Goal: Complete application form

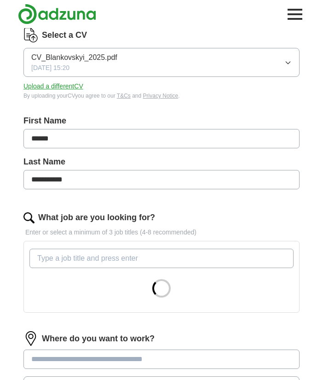
scroll to position [98, 0]
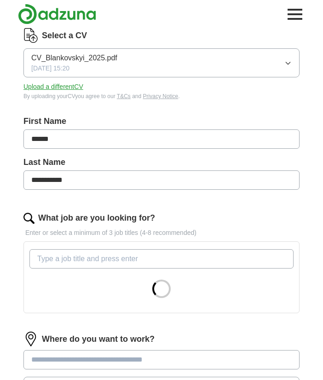
click at [50, 263] on input "What job are you looking for?" at bounding box center [161, 258] width 264 height 19
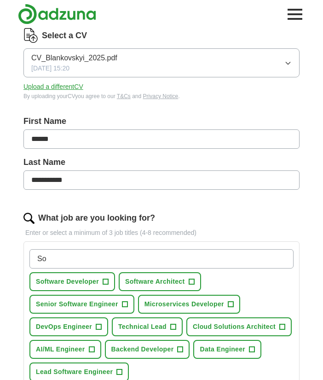
type input "So"
click at [106, 280] on span "+" at bounding box center [106, 281] width 6 height 7
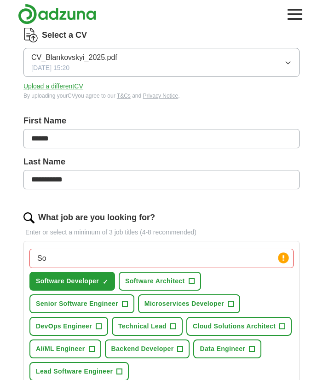
click at [191, 285] on span "+" at bounding box center [192, 281] width 6 height 7
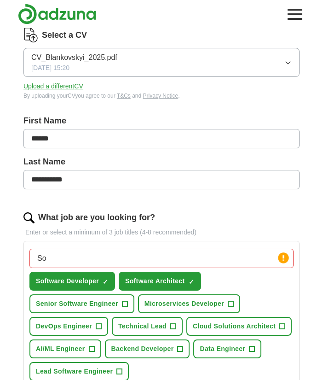
scroll to position [98, 0]
click at [125, 303] on span "+" at bounding box center [125, 303] width 6 height 7
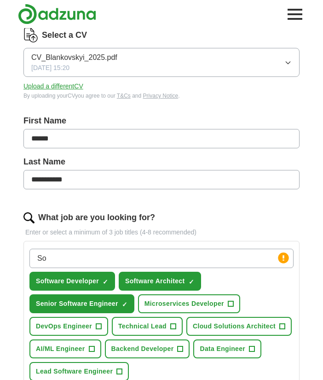
click at [231, 305] on span "+" at bounding box center [231, 303] width 6 height 7
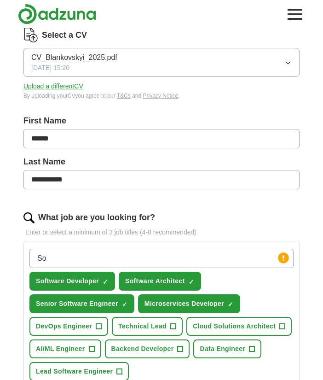
click at [275, 328] on button "Cloud Solutions Architect +" at bounding box center [238, 326] width 105 height 19
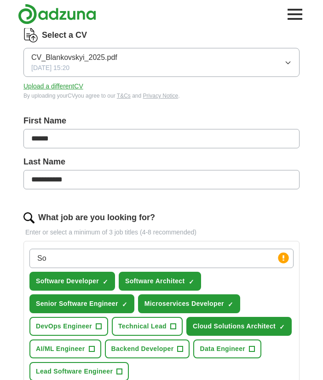
click at [94, 350] on span "+" at bounding box center [92, 348] width 6 height 7
click at [181, 353] on button "Backend Developer +" at bounding box center [147, 348] width 85 height 19
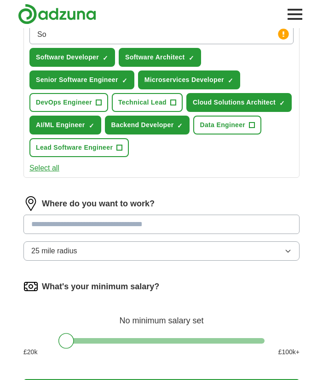
scroll to position [334, 0]
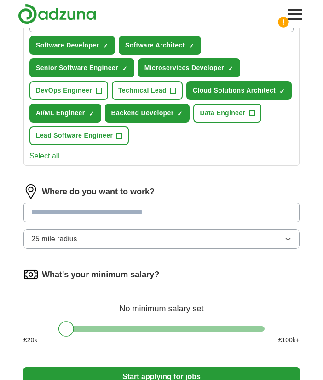
click at [49, 241] on span "25 mile radius" at bounding box center [54, 238] width 46 height 11
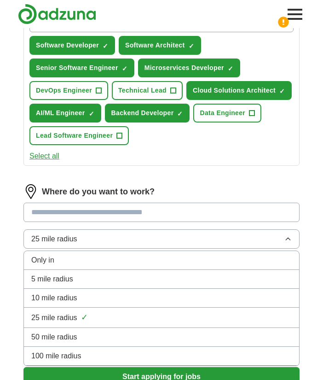
click at [41, 353] on span "100 mile radius" at bounding box center [56, 355] width 50 height 11
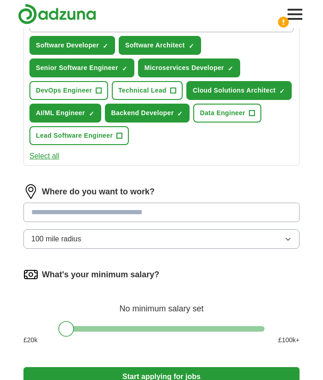
click at [41, 213] on input at bounding box center [161, 211] width 276 height 19
type input "***"
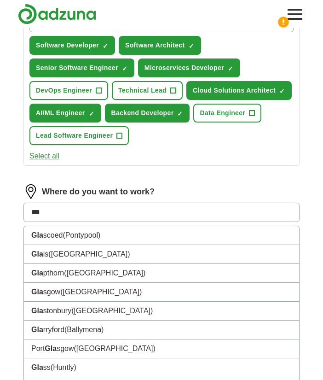
click at [53, 294] on li "Gla sgow ([GEOGRAPHIC_DATA])" at bounding box center [161, 291] width 275 height 19
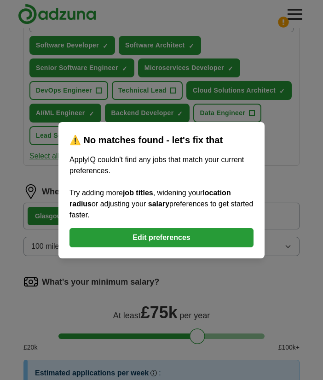
click at [141, 247] on button "Edit preferences" at bounding box center [161, 237] width 184 height 19
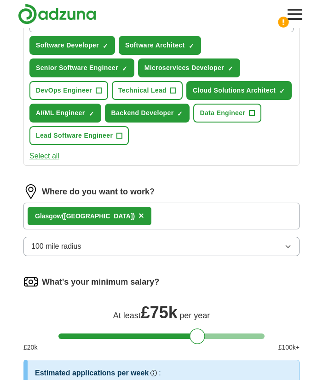
click at [137, 217] on div "Gla sgow ([GEOGRAPHIC_DATA]) ×" at bounding box center [161, 215] width 276 height 27
click at [144, 219] on div "Gla sgow ([GEOGRAPHIC_DATA]) ×" at bounding box center [161, 215] width 276 height 27
click at [135, 218] on div "Gla sgow ([GEOGRAPHIC_DATA]) ×" at bounding box center [161, 215] width 276 height 27
click at [138, 216] on span "×" at bounding box center [141, 215] width 6 height 10
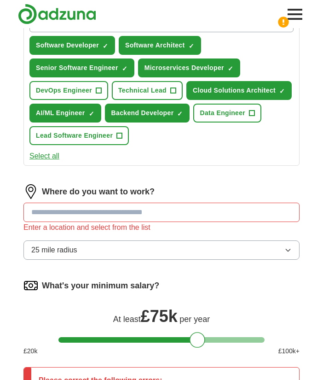
click at [47, 211] on input at bounding box center [161, 211] width 276 height 19
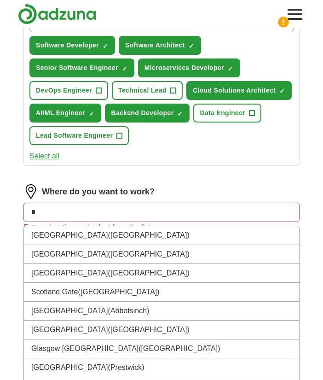
type input "**"
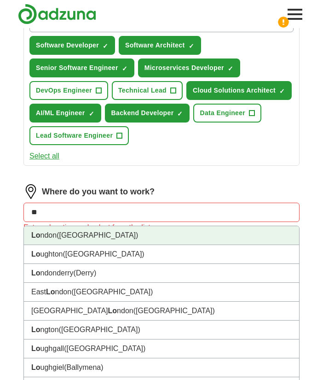
click at [43, 235] on li "Lo ndon ([GEOGRAPHIC_DATA])" at bounding box center [161, 235] width 275 height 19
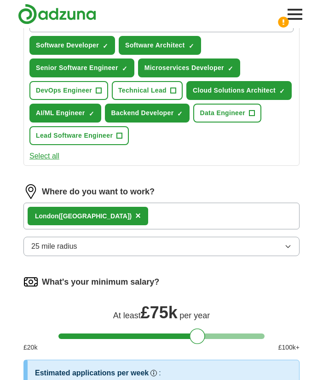
click at [111, 213] on div "Lo ndon ([GEOGRAPHIC_DATA]) ×" at bounding box center [161, 215] width 276 height 27
click at [121, 207] on div "Lo ndon ([GEOGRAPHIC_DATA]) ×" at bounding box center [161, 215] width 276 height 27
click at [124, 218] on div "Lo ndon ([GEOGRAPHIC_DATA]) ×" at bounding box center [161, 215] width 276 height 27
click at [133, 213] on div "Lo ndon ([GEOGRAPHIC_DATA]) ×" at bounding box center [161, 215] width 276 height 27
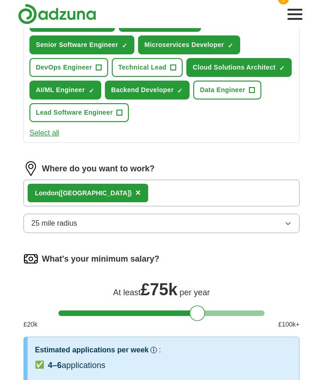
scroll to position [357, 0]
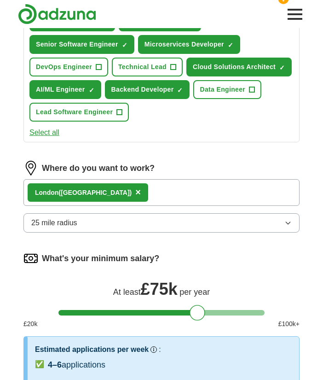
click at [117, 195] on div "Lo ndon ([GEOGRAPHIC_DATA]) ×" at bounding box center [161, 192] width 276 height 27
click at [117, 194] on div "Lo ndon ([GEOGRAPHIC_DATA]) ×" at bounding box center [161, 192] width 276 height 27
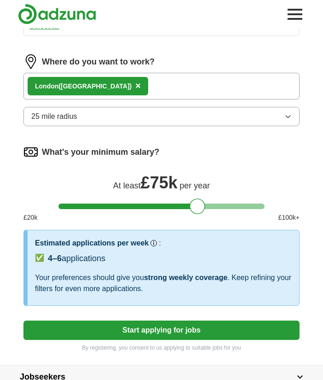
scroll to position [459, 0]
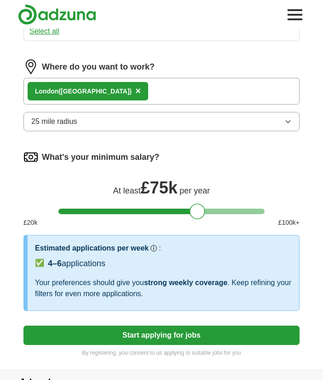
click at [161, 332] on button "Start applying for jobs" at bounding box center [161, 334] width 276 height 19
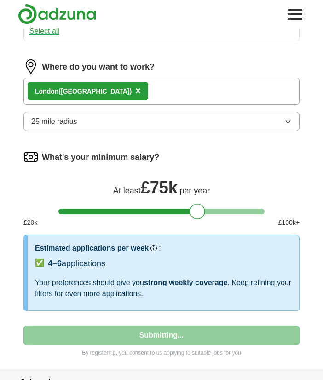
select select "**"
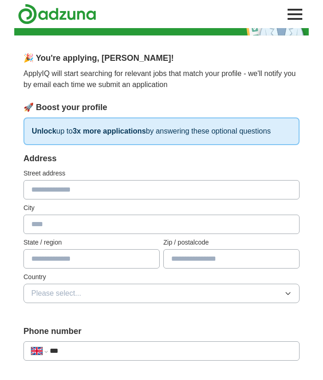
scroll to position [38, 0]
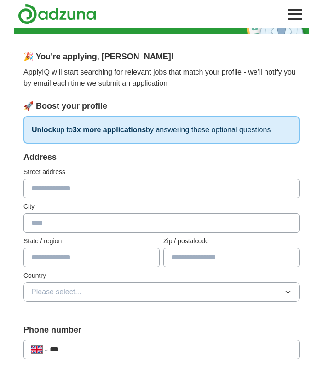
click at [182, 260] on input "text" at bounding box center [231, 257] width 136 height 19
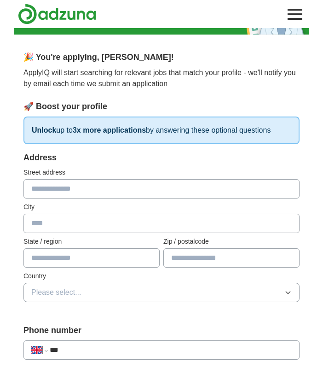
type input "*"
type input "********"
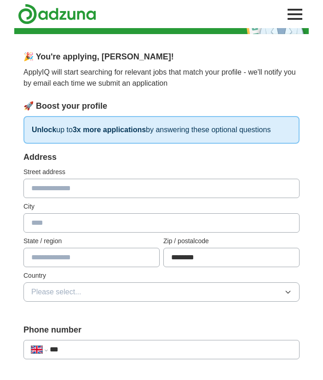
click at [45, 186] on input "text" at bounding box center [161, 188] width 276 height 19
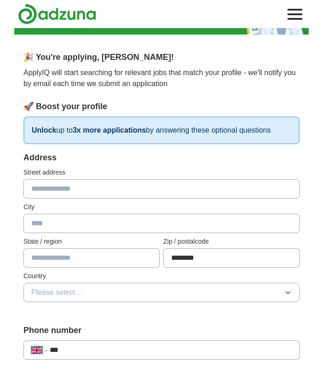
scroll to position [38, 0]
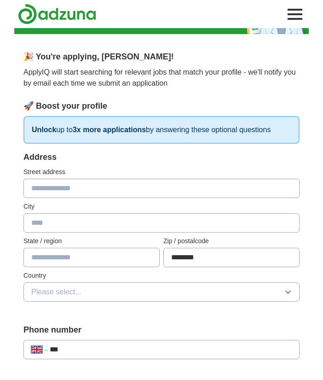
click at [39, 188] on input "text" at bounding box center [161, 188] width 276 height 19
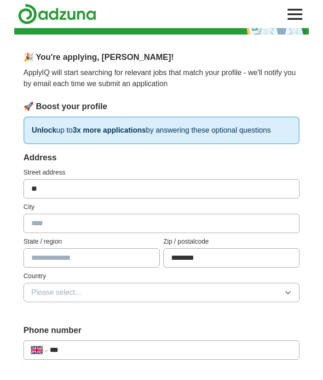
type input "*"
type input "**********"
type input "*********"
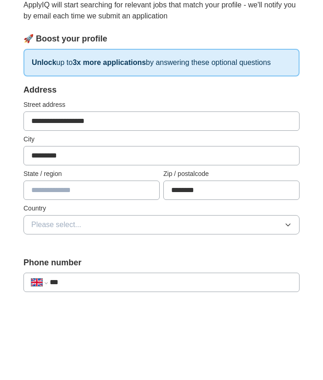
click at [43, 287] on span "Please select..." at bounding box center [56, 292] width 50 height 11
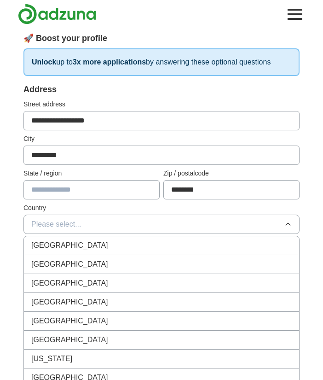
click at [53, 243] on span "[GEOGRAPHIC_DATA]" at bounding box center [69, 245] width 77 height 11
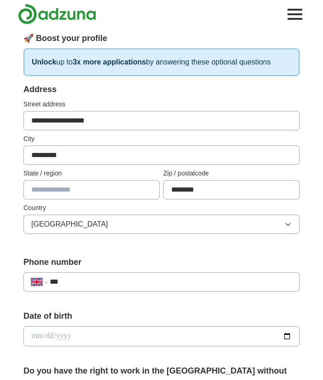
click at [81, 282] on input "***" at bounding box center [171, 281] width 242 height 11
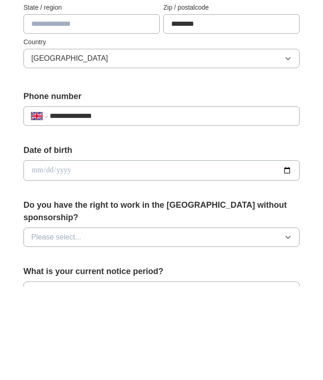
type input "**********"
click at [41, 254] on input "date" at bounding box center [161, 264] width 276 height 20
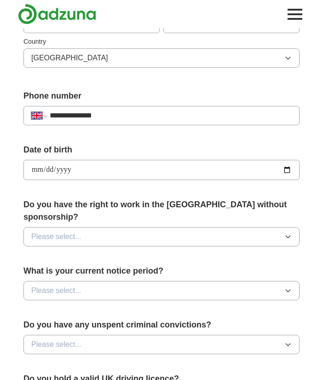
click at [153, 171] on input "**********" at bounding box center [161, 170] width 276 height 20
click at [40, 143] on form "**********" at bounding box center [161, 239] width 276 height 644
click at [149, 166] on input "**********" at bounding box center [161, 170] width 276 height 20
type input "**********"
click at [55, 231] on span "Please select..." at bounding box center [56, 236] width 50 height 11
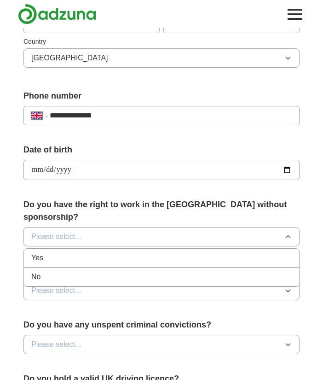
click at [38, 252] on span "Yes" at bounding box center [37, 257] width 12 height 11
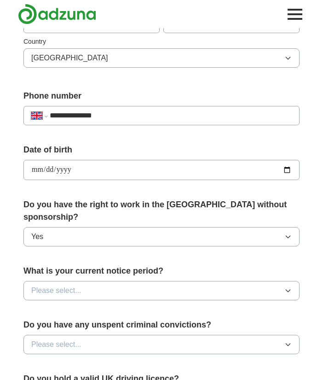
click at [43, 285] on span "Please select..." at bounding box center [56, 290] width 50 height 11
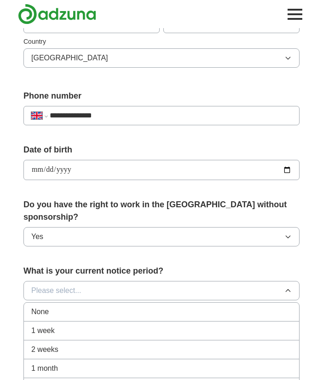
click at [45, 306] on span "None" at bounding box center [39, 311] width 17 height 11
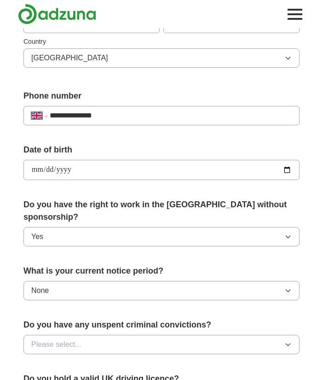
click at [37, 339] on span "Please select..." at bounding box center [56, 344] width 50 height 11
click at [38, 379] on span "No" at bounding box center [35, 384] width 9 height 11
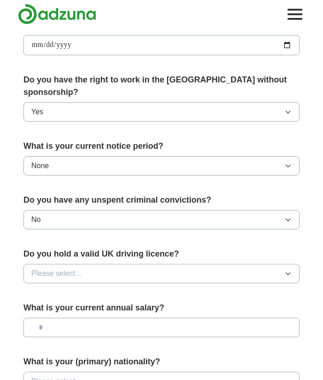
scroll to position [398, 0]
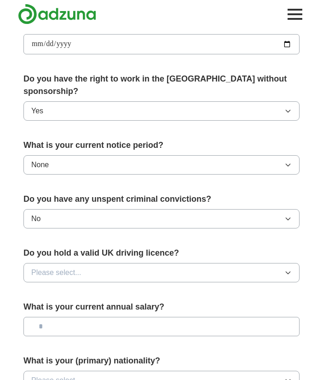
click at [44, 267] on span "Please select..." at bounding box center [56, 272] width 50 height 11
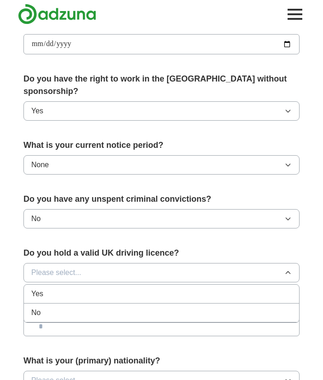
click at [38, 307] on span "No" at bounding box center [35, 312] width 9 height 11
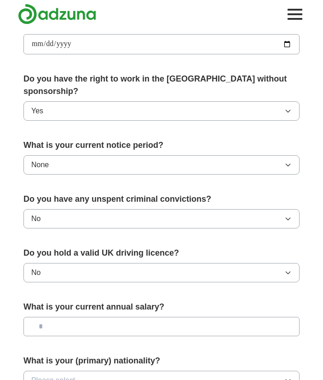
click at [42, 263] on button "No" at bounding box center [161, 272] width 276 height 19
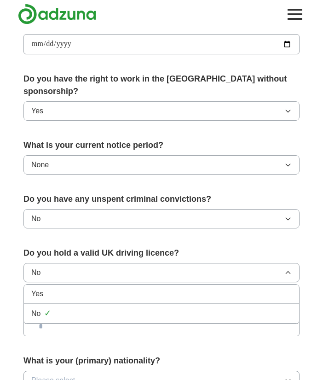
click at [39, 308] on span "No" at bounding box center [35, 313] width 9 height 11
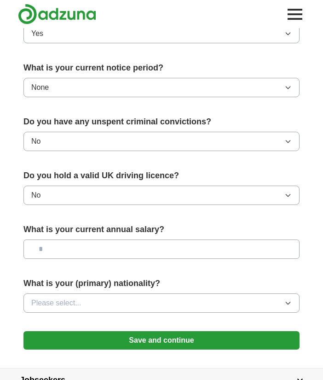
click at [57, 239] on input "text" at bounding box center [161, 248] width 276 height 19
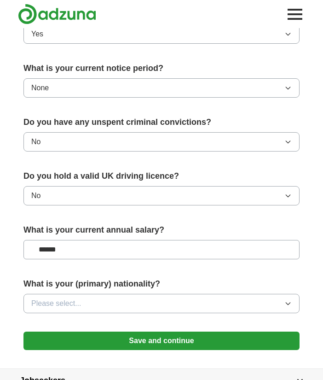
type input "*******"
click at [49, 298] on span "Please select..." at bounding box center [56, 303] width 50 height 11
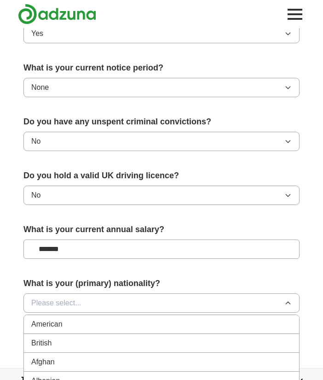
scroll to position [475, 0]
click at [39, 297] on span "Please select..." at bounding box center [56, 302] width 50 height 11
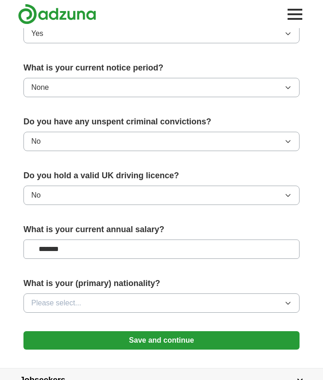
click at [41, 293] on button "Please select..." at bounding box center [161, 302] width 276 height 19
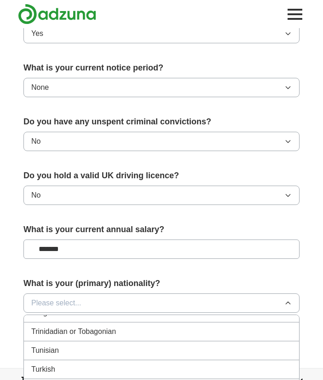
scroll to position [3371, 0]
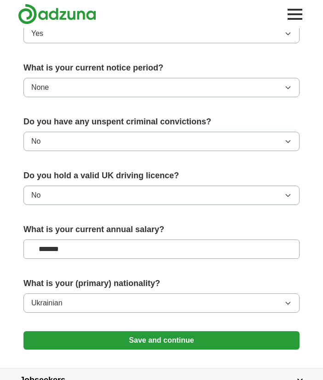
click at [141, 331] on button "Save and continue" at bounding box center [161, 340] width 276 height 18
